Goal: Find specific fact: Find contact information

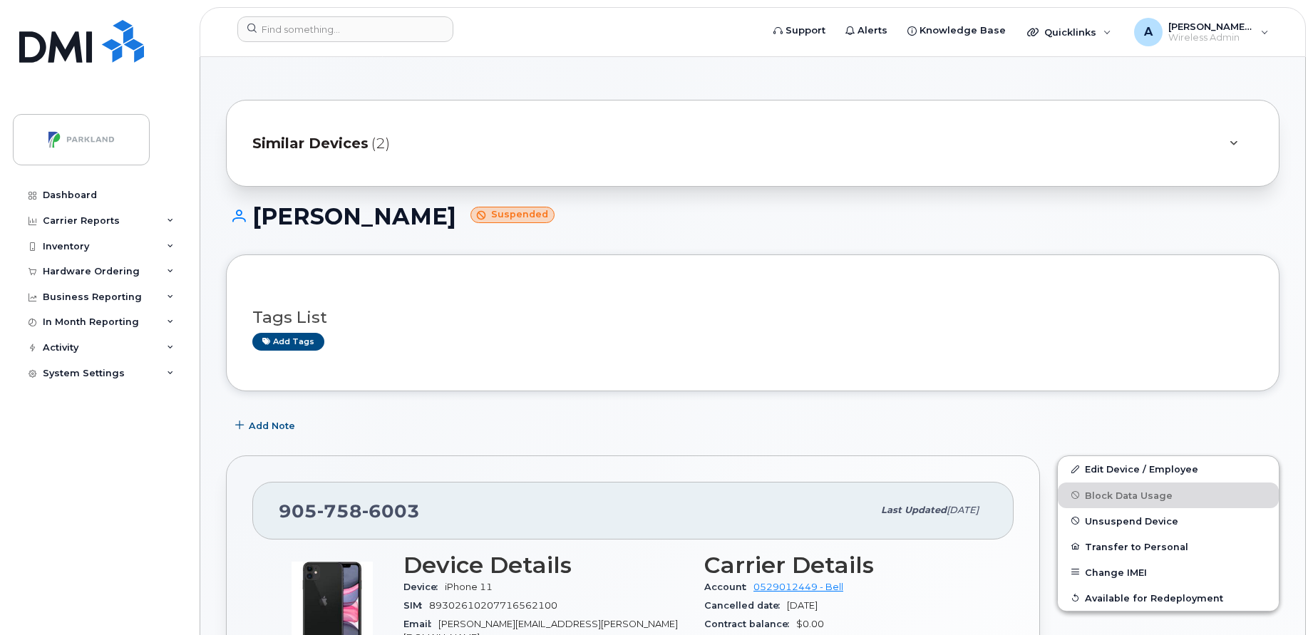
scroll to position [393, 0]
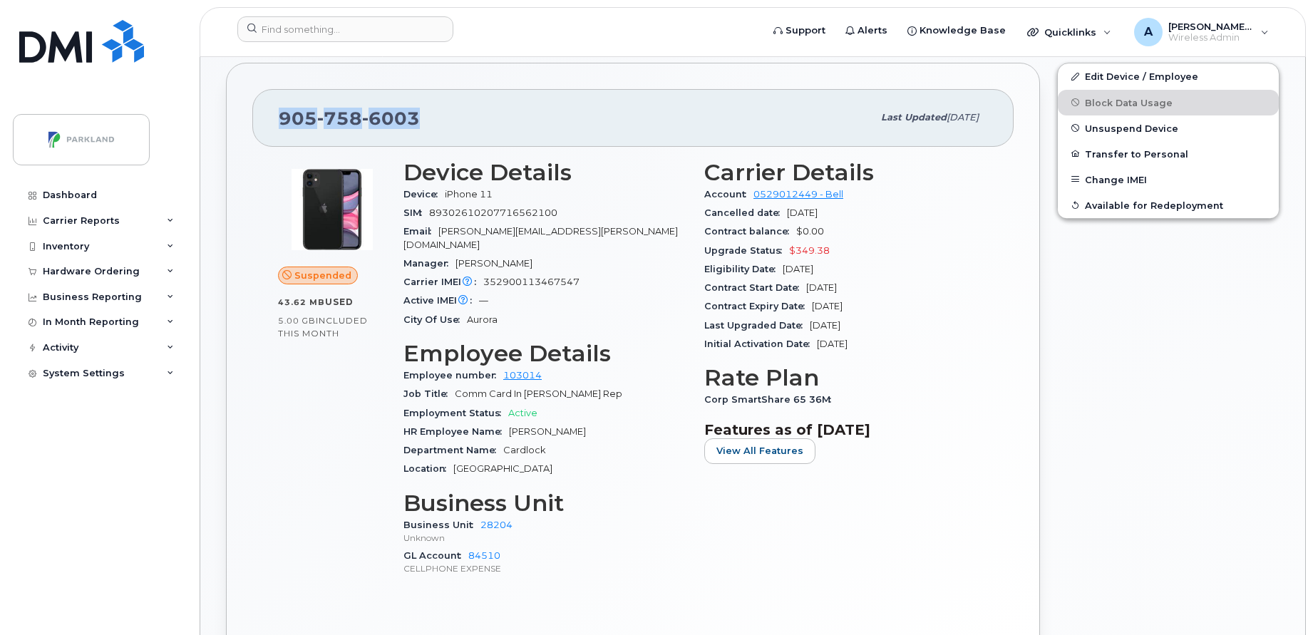
drag, startPoint x: 419, startPoint y: 117, endPoint x: 260, endPoint y: 114, distance: 159.0
click at [260, 114] on div "[PHONE_NUMBER] Last updated [DATE]" at bounding box center [633, 117] width 762 height 57
copy span "[PHONE_NUMBER]"
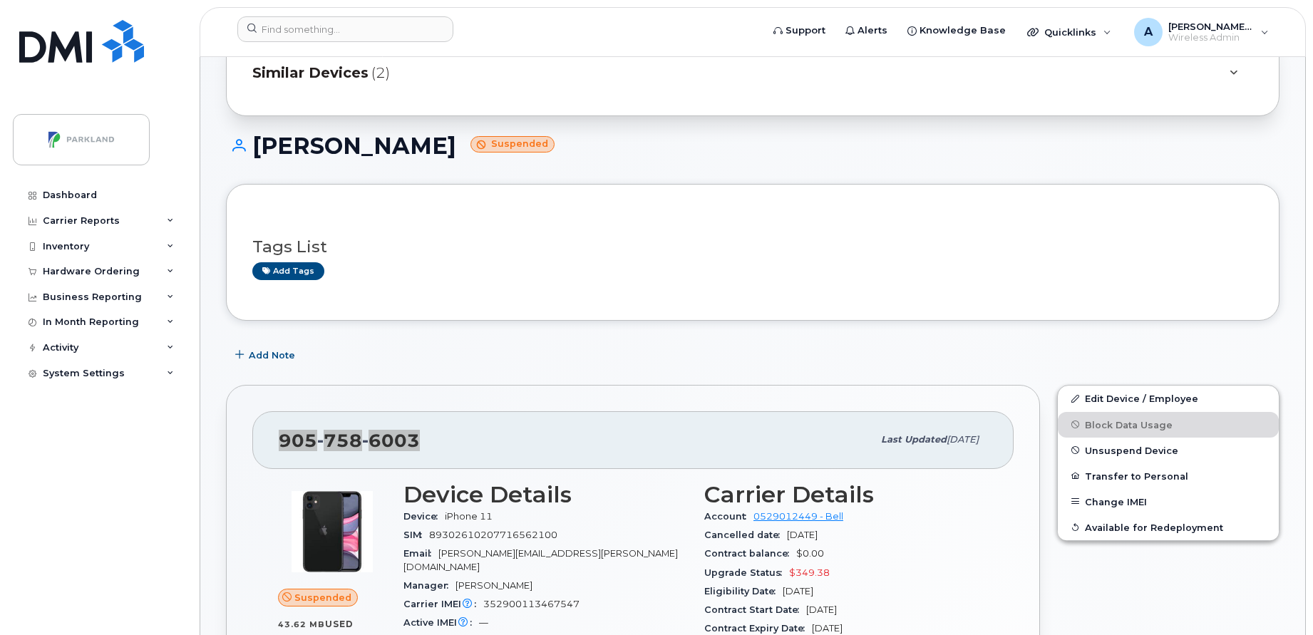
scroll to position [0, 0]
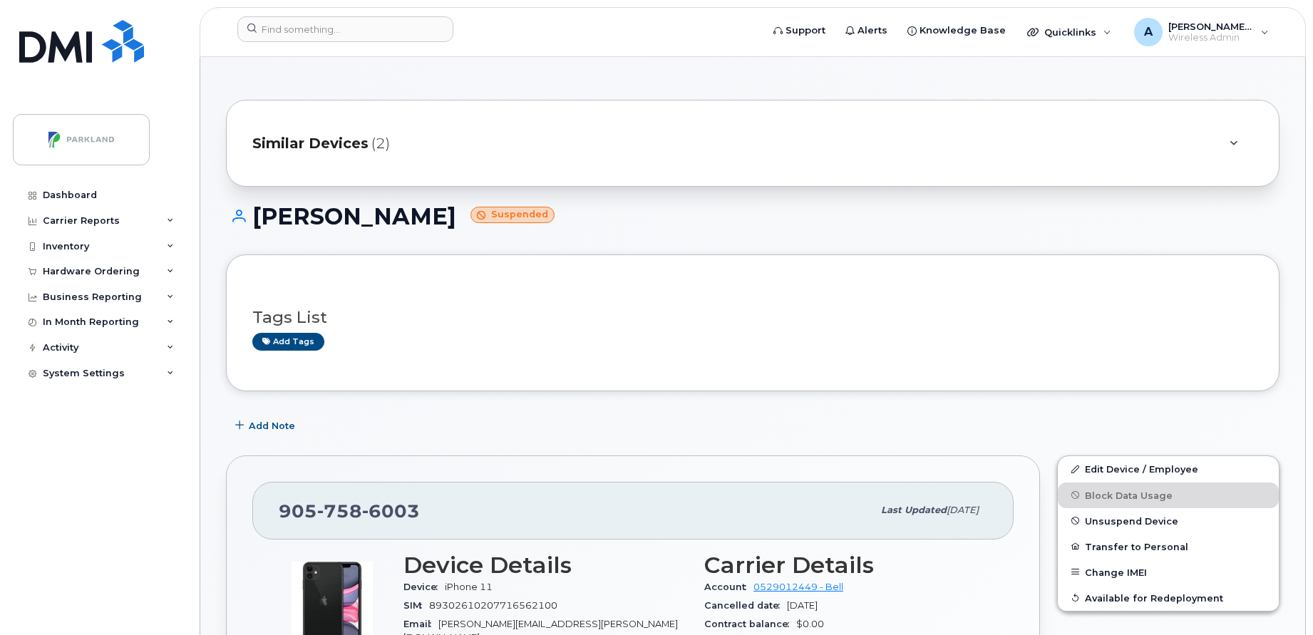
click at [590, 376] on div "Tags List Add tags" at bounding box center [753, 323] width 1054 height 137
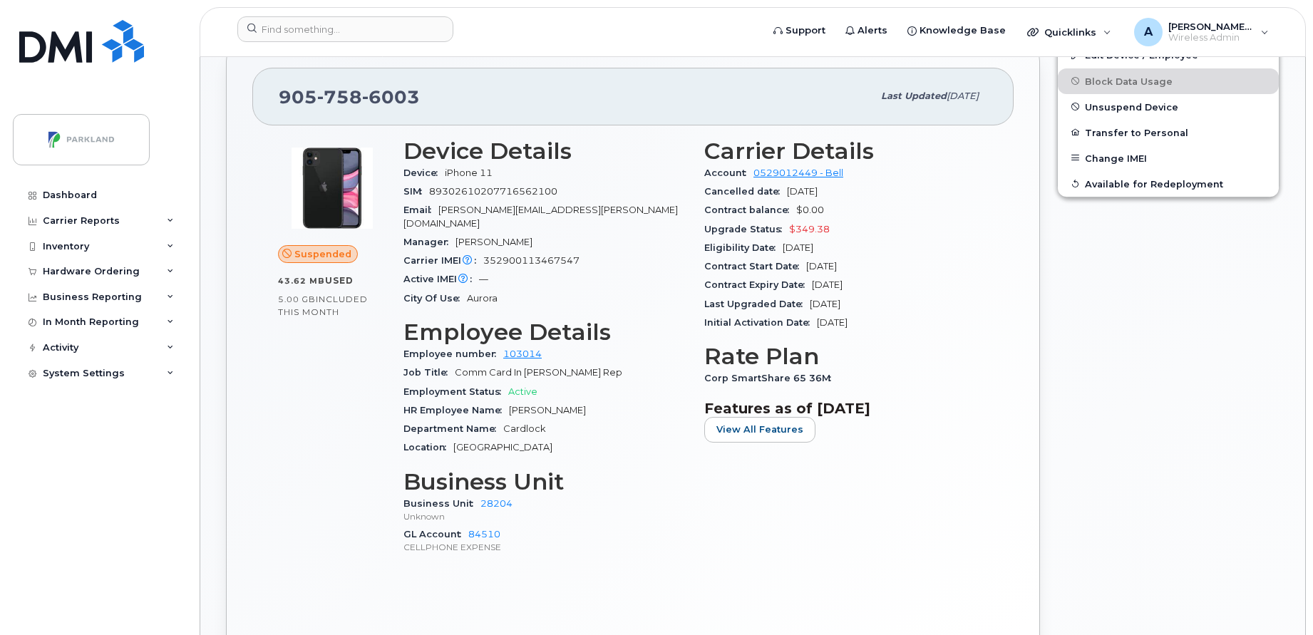
scroll to position [416, 0]
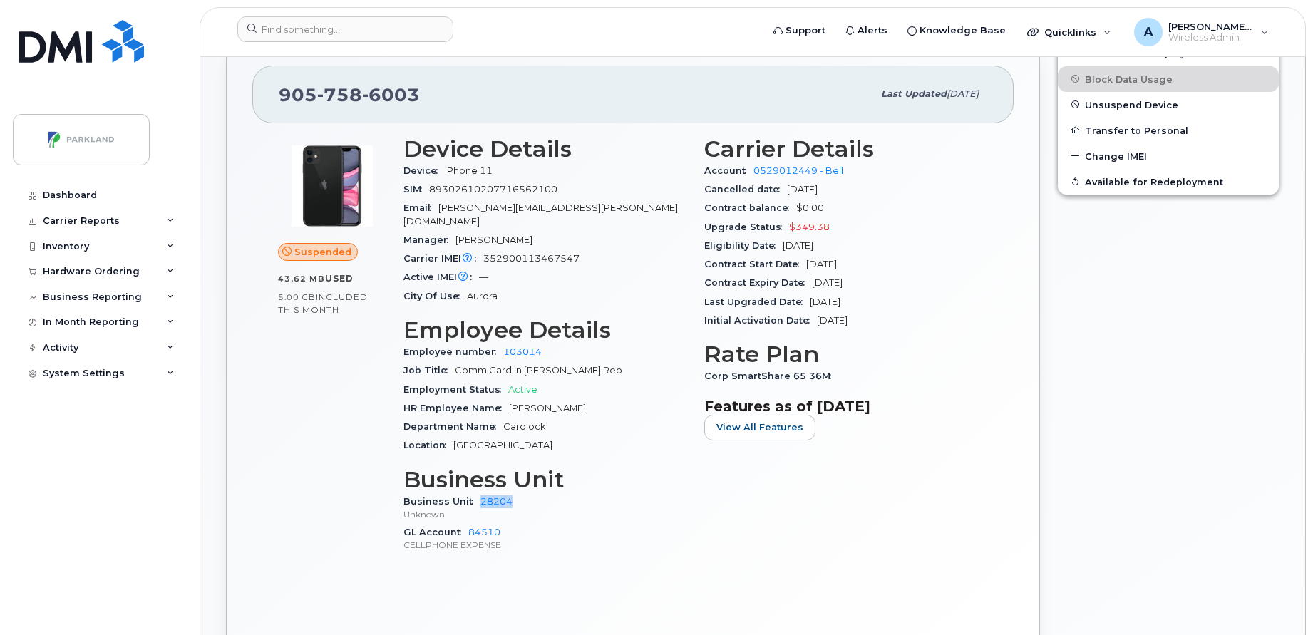
drag, startPoint x: 511, startPoint y: 485, endPoint x: 473, endPoint y: 491, distance: 38.2
click at [473, 493] on div "Business Unit 28204 Unknown" at bounding box center [546, 508] width 284 height 31
copy link "28204"
click at [68, 62] on img at bounding box center [81, 41] width 125 height 43
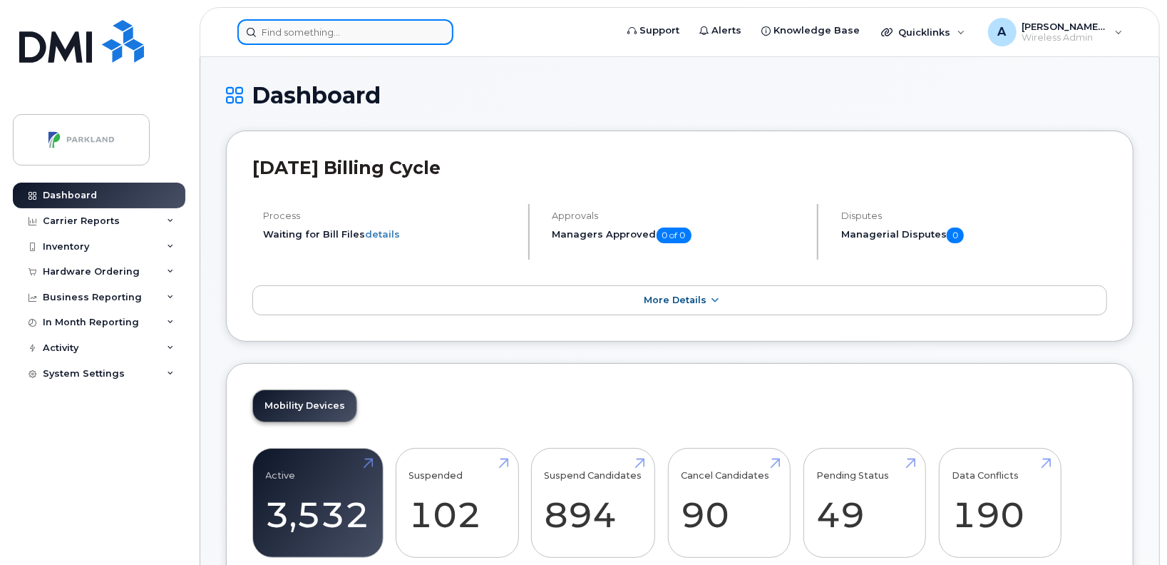
click at [417, 29] on input at bounding box center [345, 32] width 216 height 26
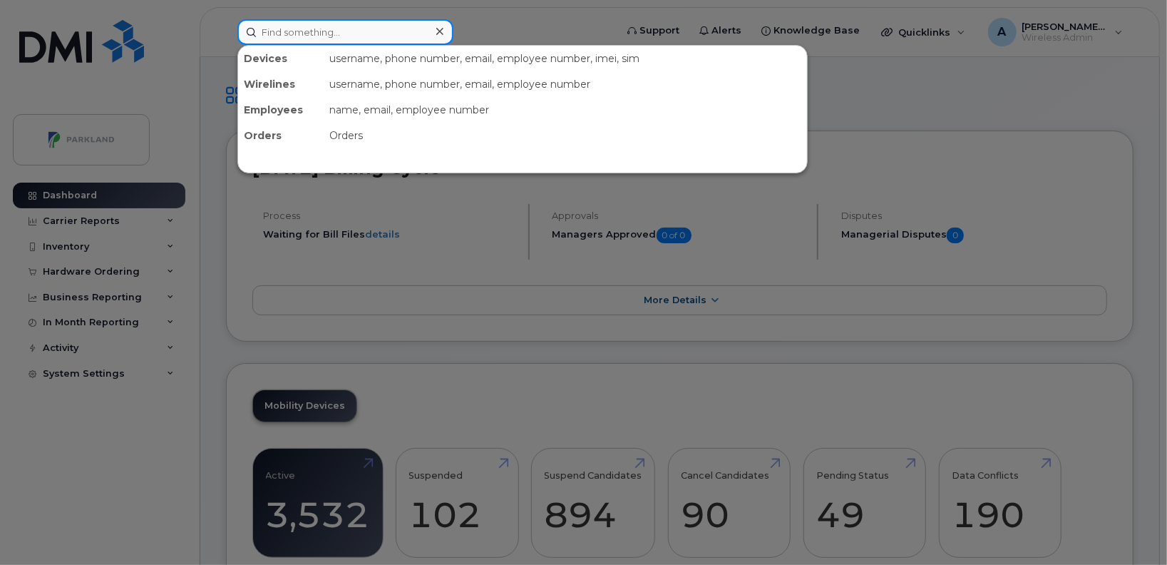
paste input "Fred Emrich"
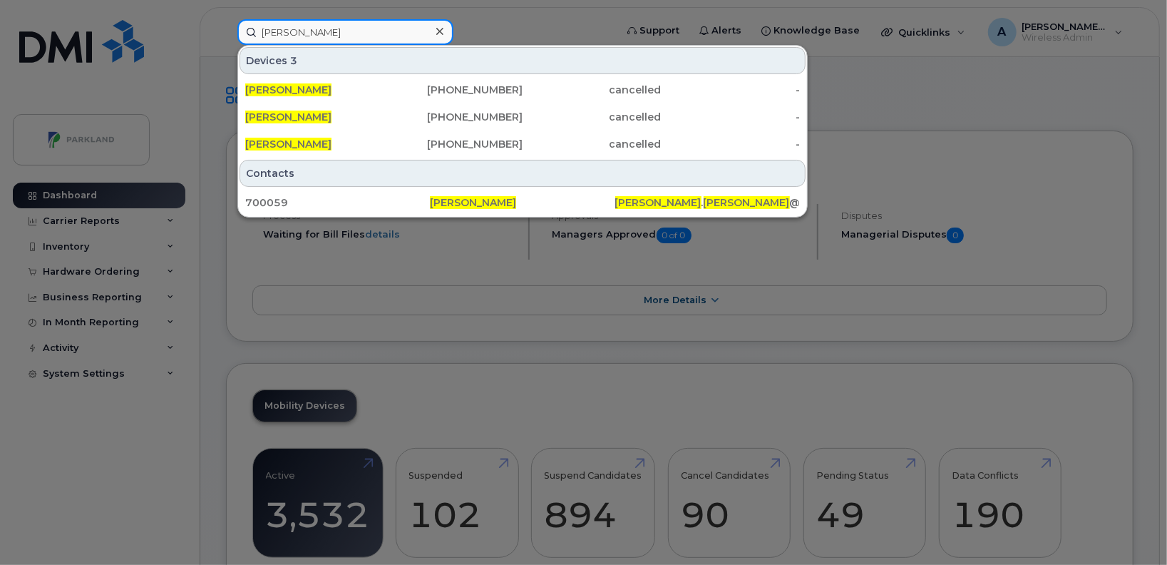
paste input "CJ Joshi"
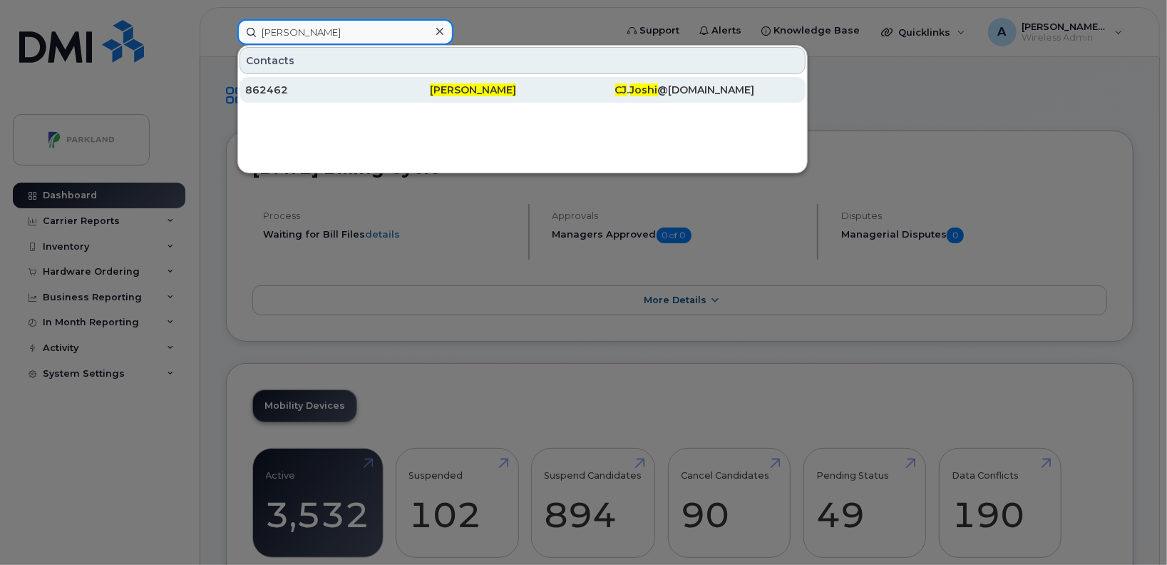
type input "CJ Joshi"
click at [354, 86] on div "862462" at bounding box center [337, 90] width 185 height 14
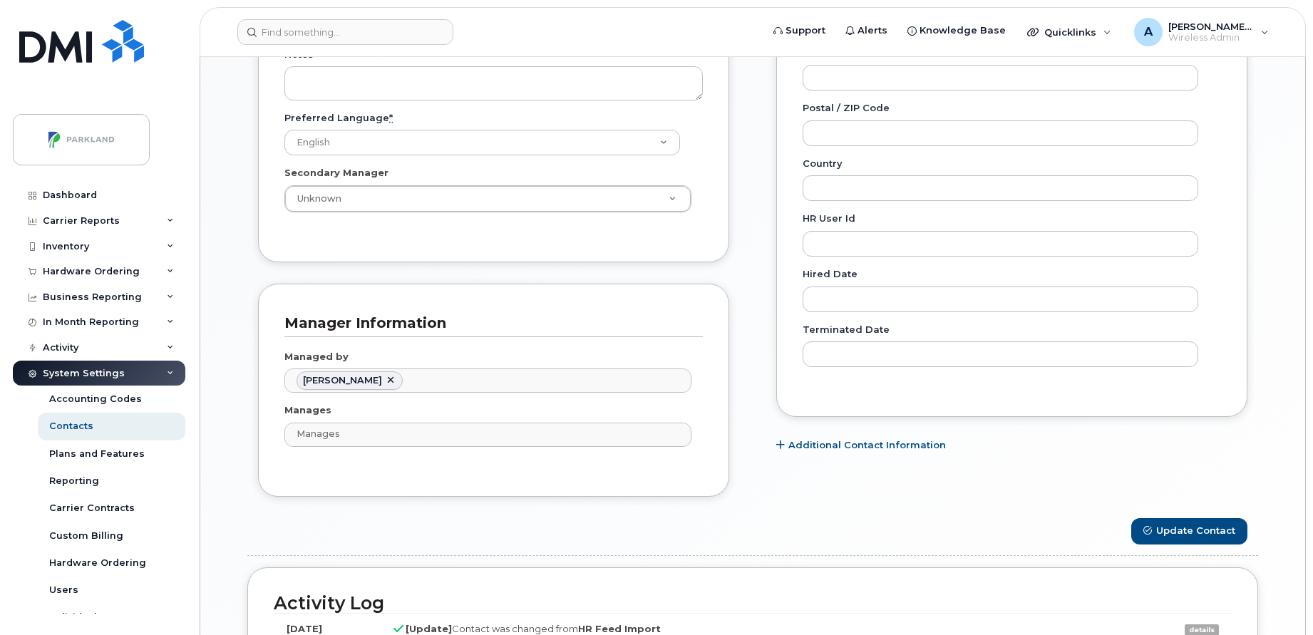
scroll to position [894, 0]
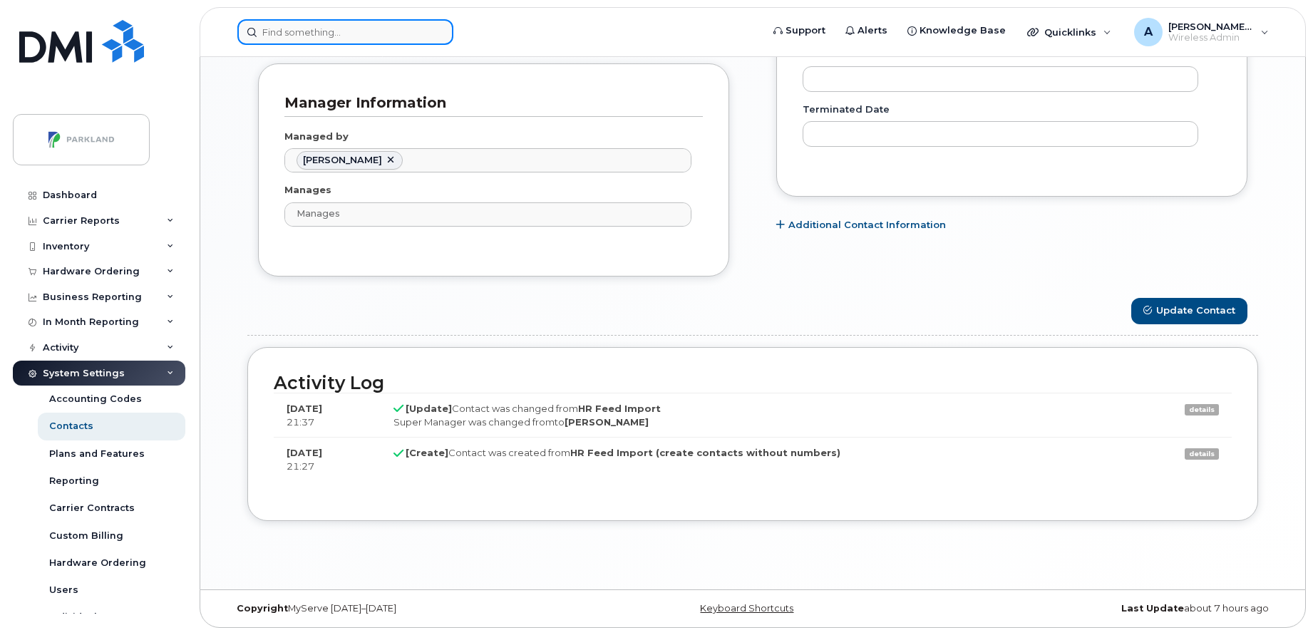
click at [359, 40] on input at bounding box center [345, 32] width 216 height 26
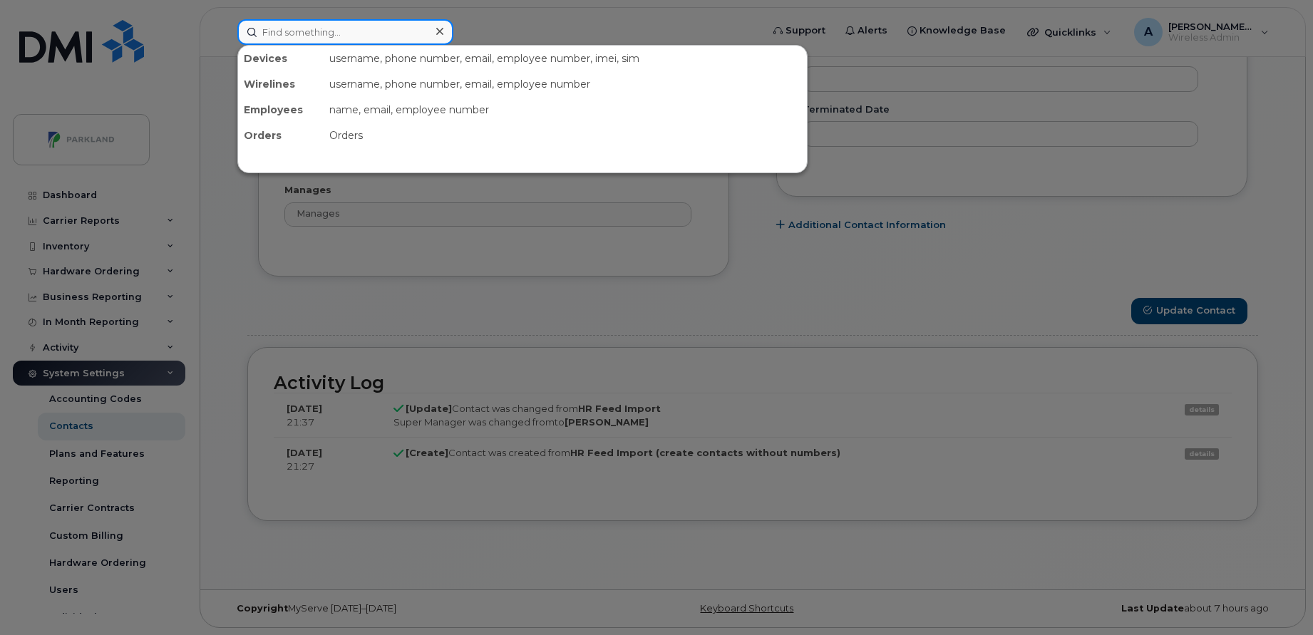
paste input "Nathan Bartholow"
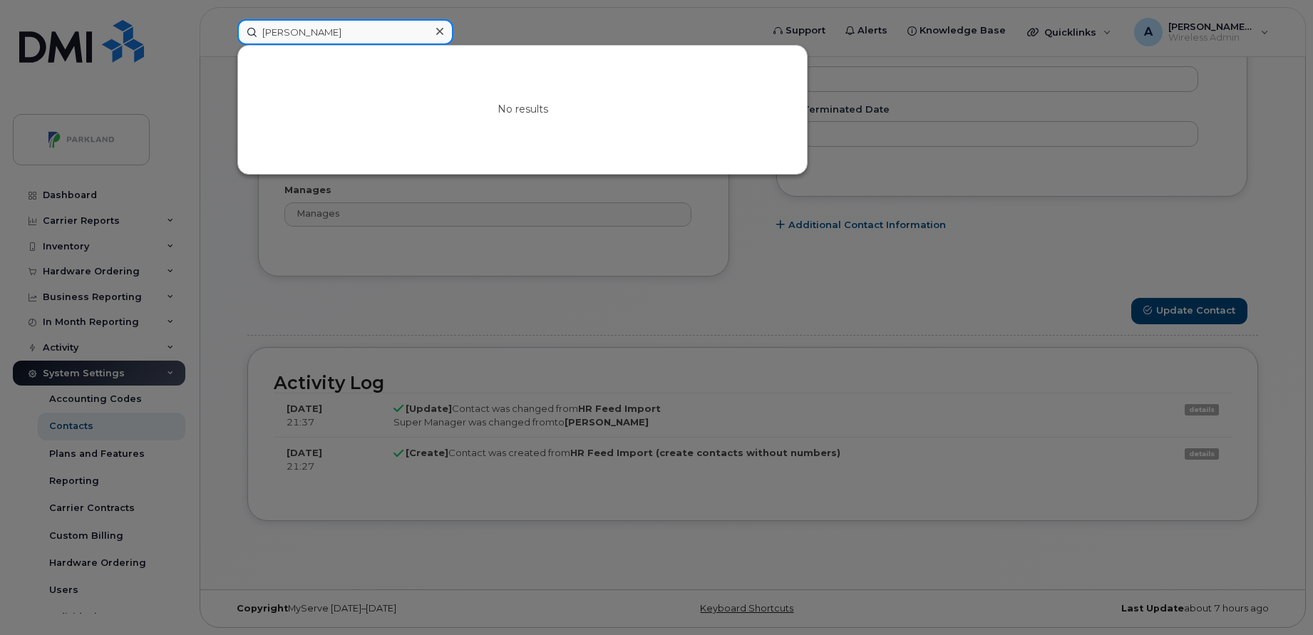
type input "Nathan Bartholow"
click at [441, 31] on icon at bounding box center [439, 31] width 7 height 7
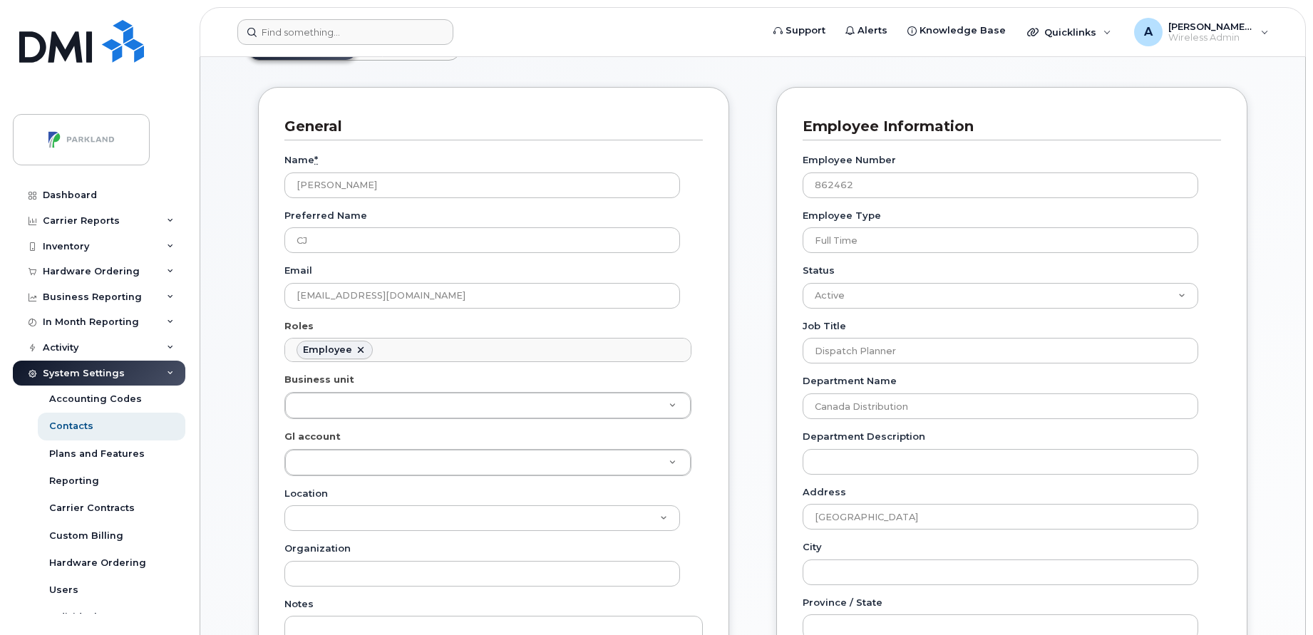
scroll to position [0, 0]
